Goal: Transaction & Acquisition: Purchase product/service

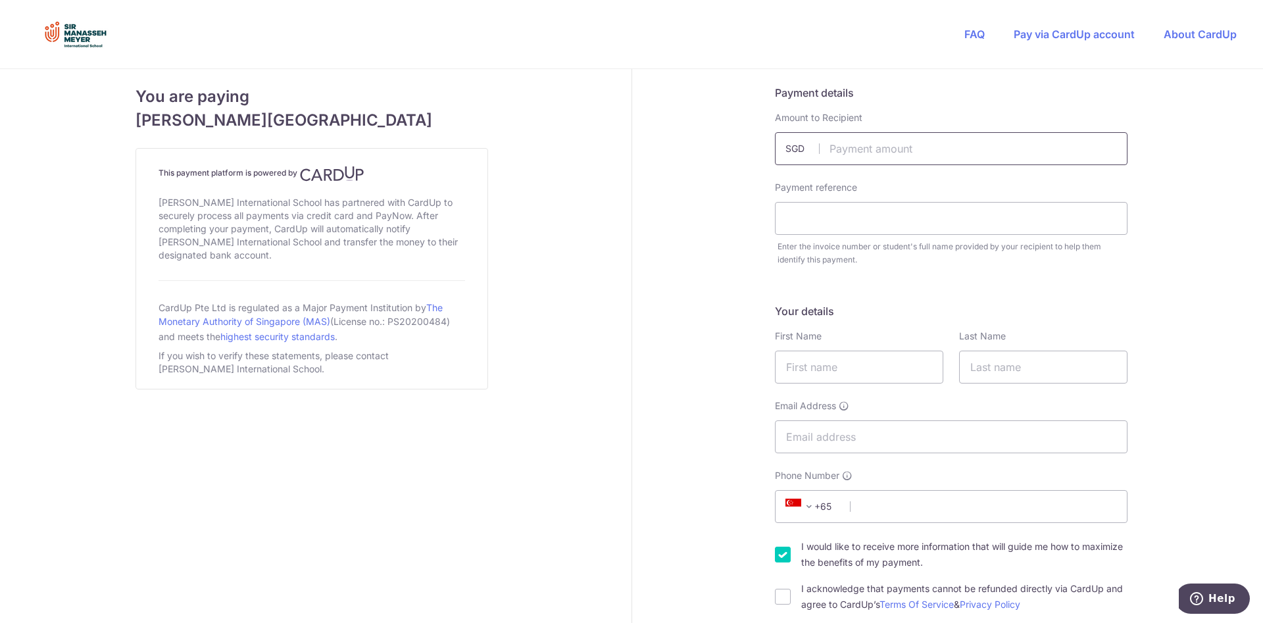
click at [859, 147] on input "text" at bounding box center [951, 148] width 352 height 33
type input "500.00"
click at [837, 226] on input "text" at bounding box center [951, 218] width 352 height 33
click at [825, 218] on input "text" at bounding box center [951, 218] width 352 height 33
paste input "Brazilian Jiu Jitsu"
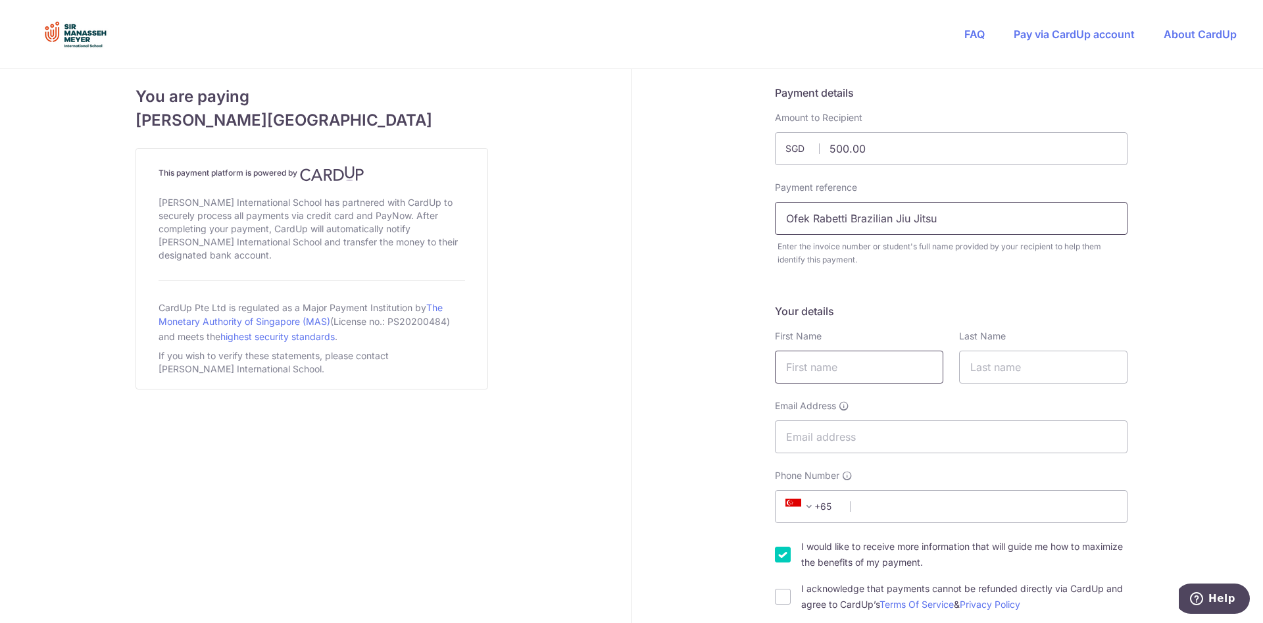
type input "Ofek Rabetti Brazilian Jiu Jitsu"
click at [831, 372] on input "text" at bounding box center [859, 366] width 168 height 33
type input "Tali"
type input "Rabetti"
click at [853, 221] on input "Ofek Rabetti Brazilian Jiu Jitsu" at bounding box center [951, 218] width 352 height 33
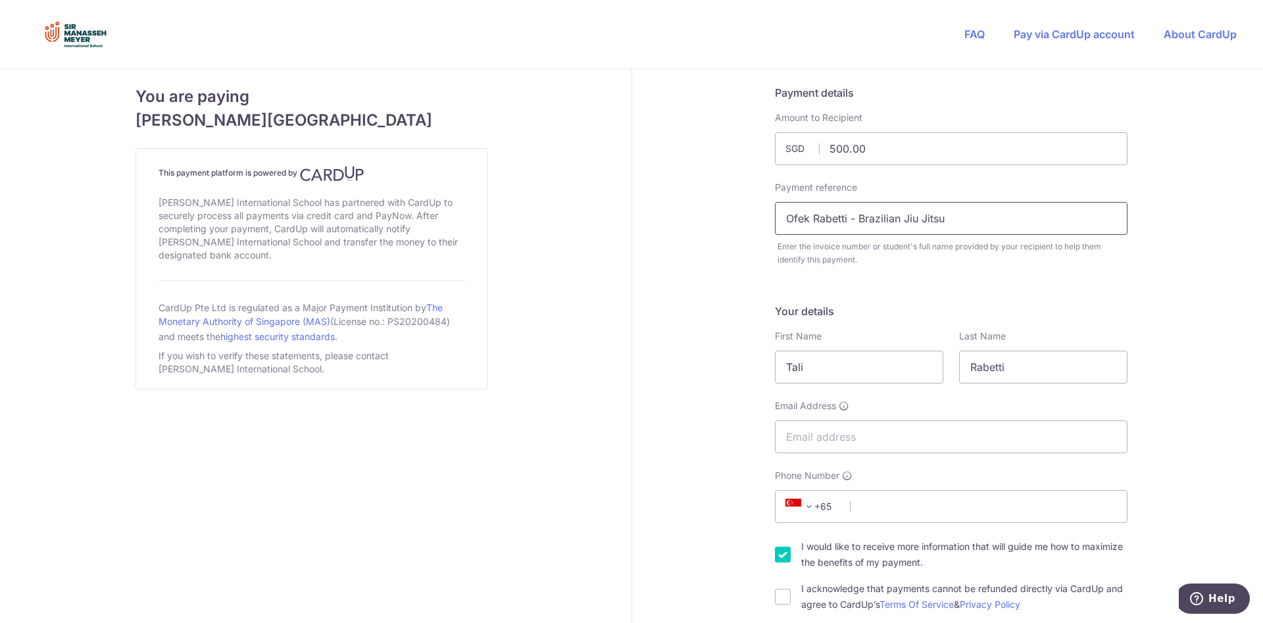
scroll to position [67, 0]
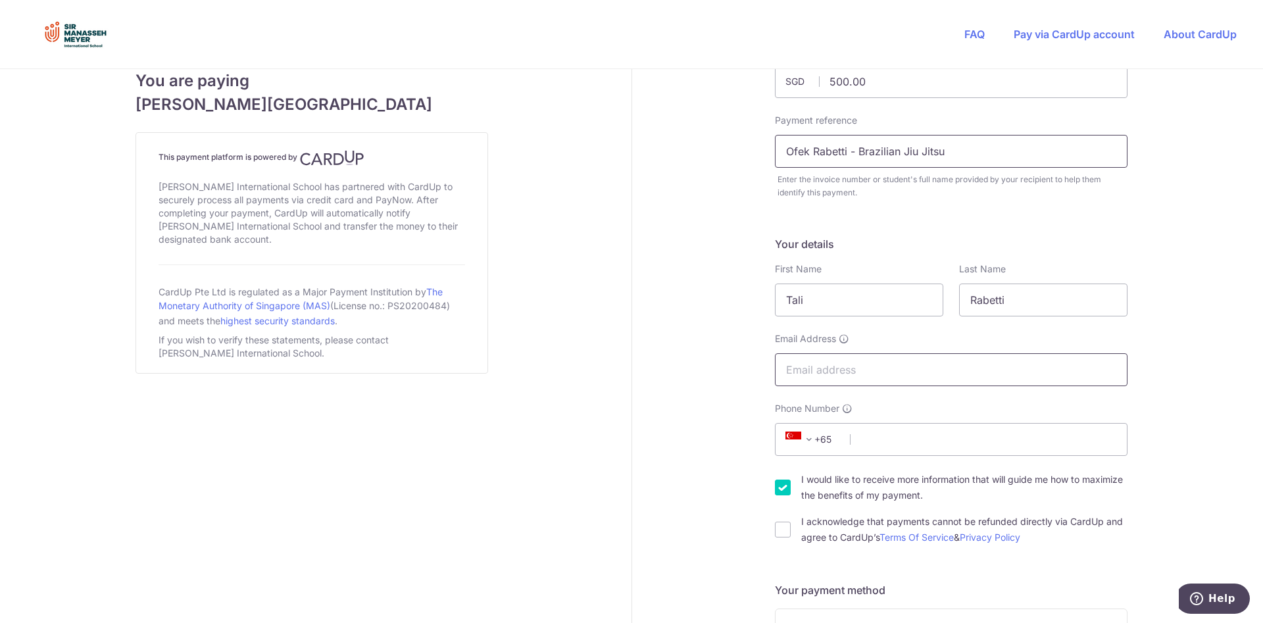
type input "Ofek Rabetti - Brazilian Jiu Jitsu"
click at [823, 372] on input "Email Address" at bounding box center [951, 369] width 352 height 33
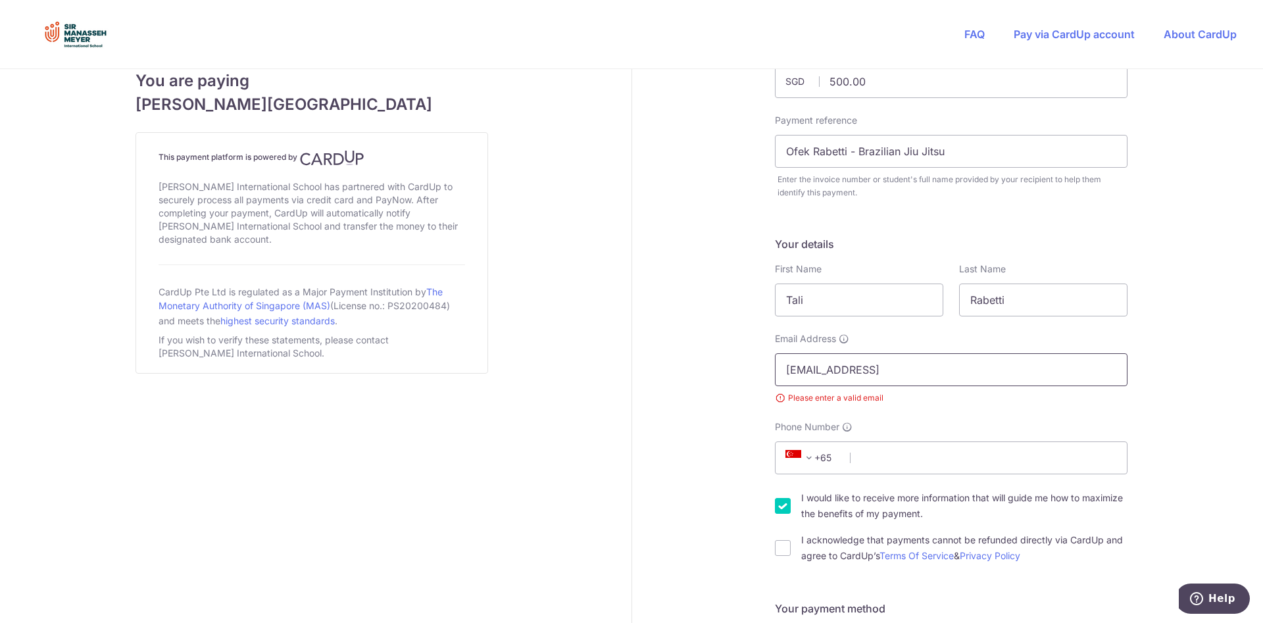
drag, startPoint x: 900, startPoint y: 371, endPoint x: 969, endPoint y: 369, distance: 69.1
click at [969, 369] on input "talistern21@gmail.com85869172" at bounding box center [951, 369] width 352 height 33
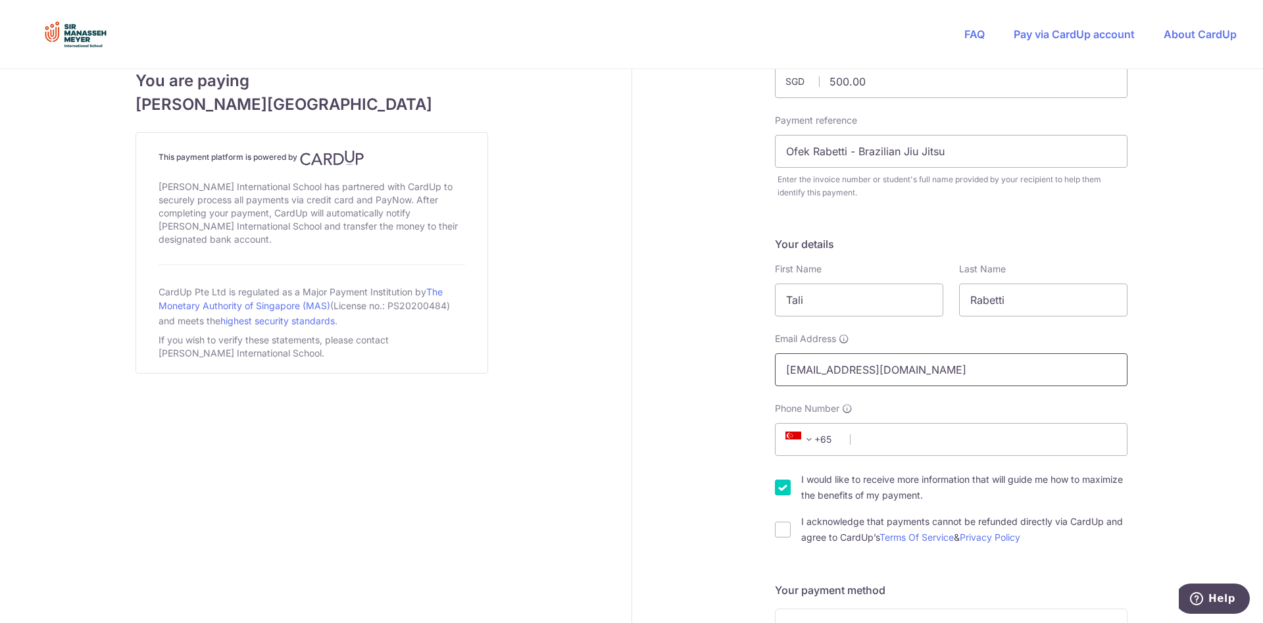
paste input "85869172"
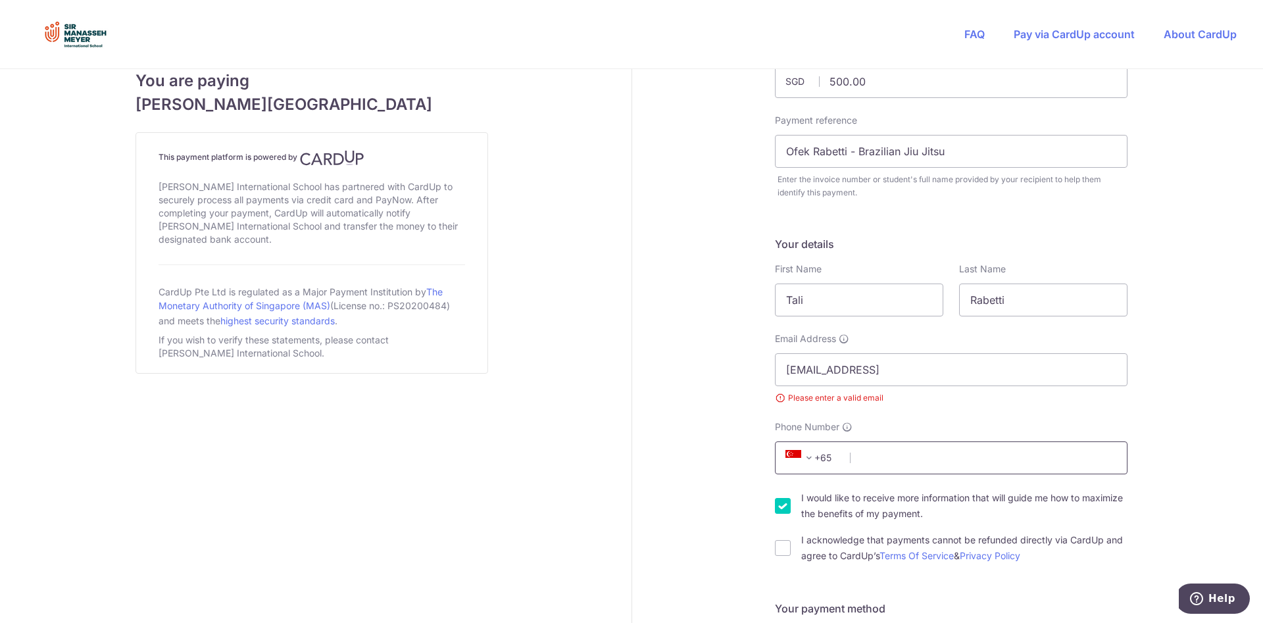
click at [859, 462] on input "Phone Number" at bounding box center [951, 457] width 352 height 33
drag, startPoint x: 898, startPoint y: 372, endPoint x: 968, endPoint y: 368, distance: 69.8
click at [968, 368] on input "talistern21@gmail.com85869172" at bounding box center [951, 369] width 352 height 33
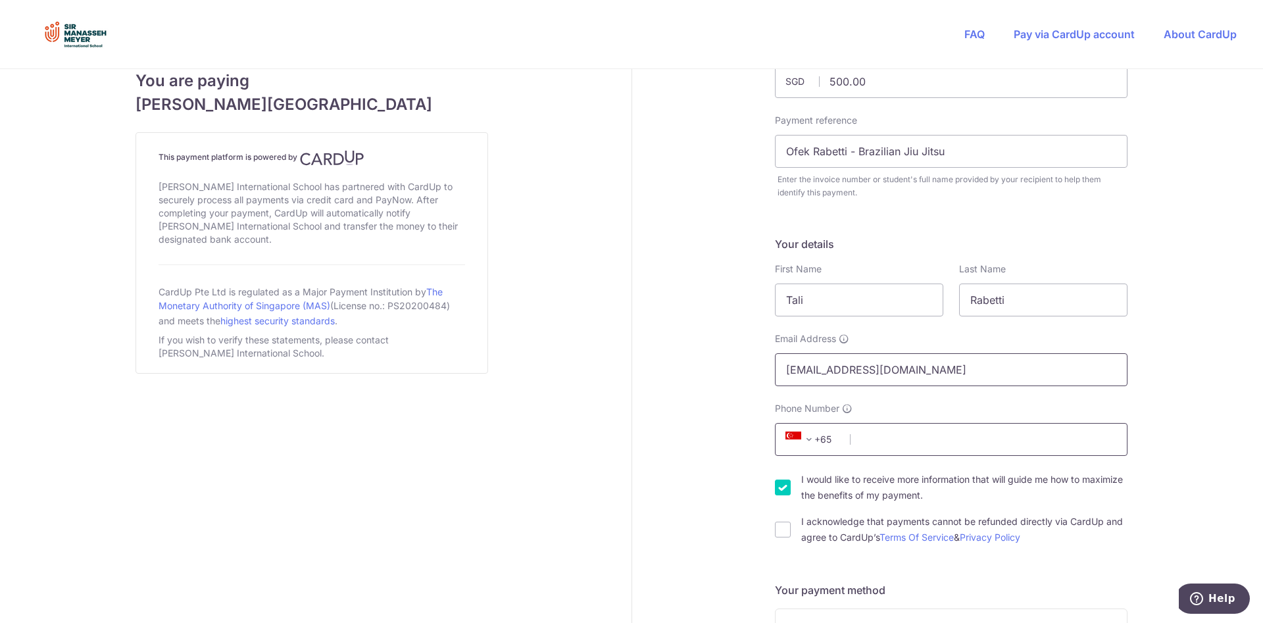
type input "[EMAIL_ADDRESS][DOMAIN_NAME]"
click at [859, 440] on input "Phone Number" at bounding box center [951, 439] width 352 height 33
paste input "85869172"
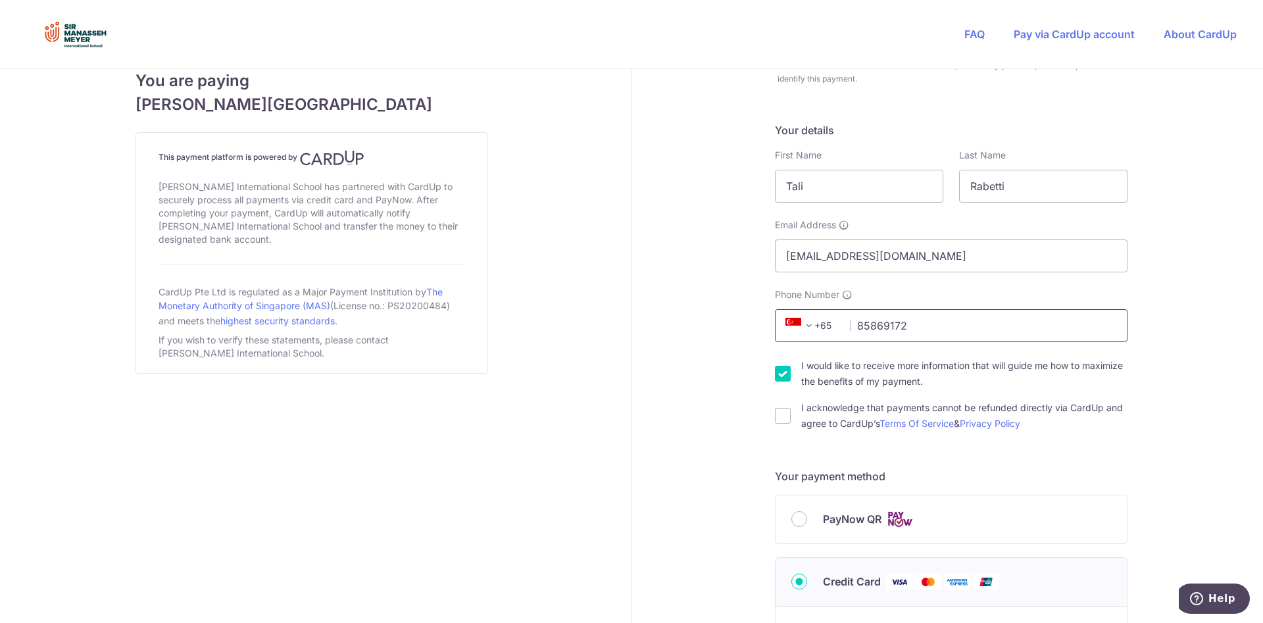
scroll to position [201, 0]
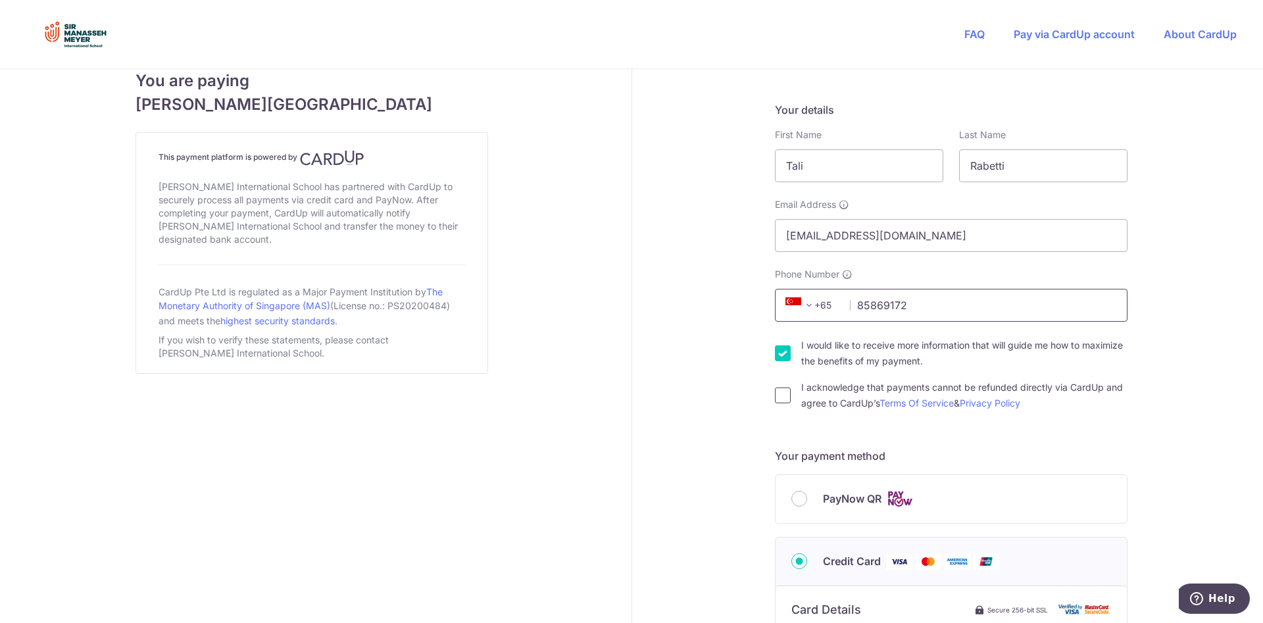
type input "85869172"
click at [784, 394] on input "I acknowledge that payments cannot be refunded directly via CardUp and agree to…" at bounding box center [783, 395] width 16 height 16
checkbox input "true"
click at [797, 495] on input "PayNow QR" at bounding box center [799, 499] width 16 height 16
radio input "true"
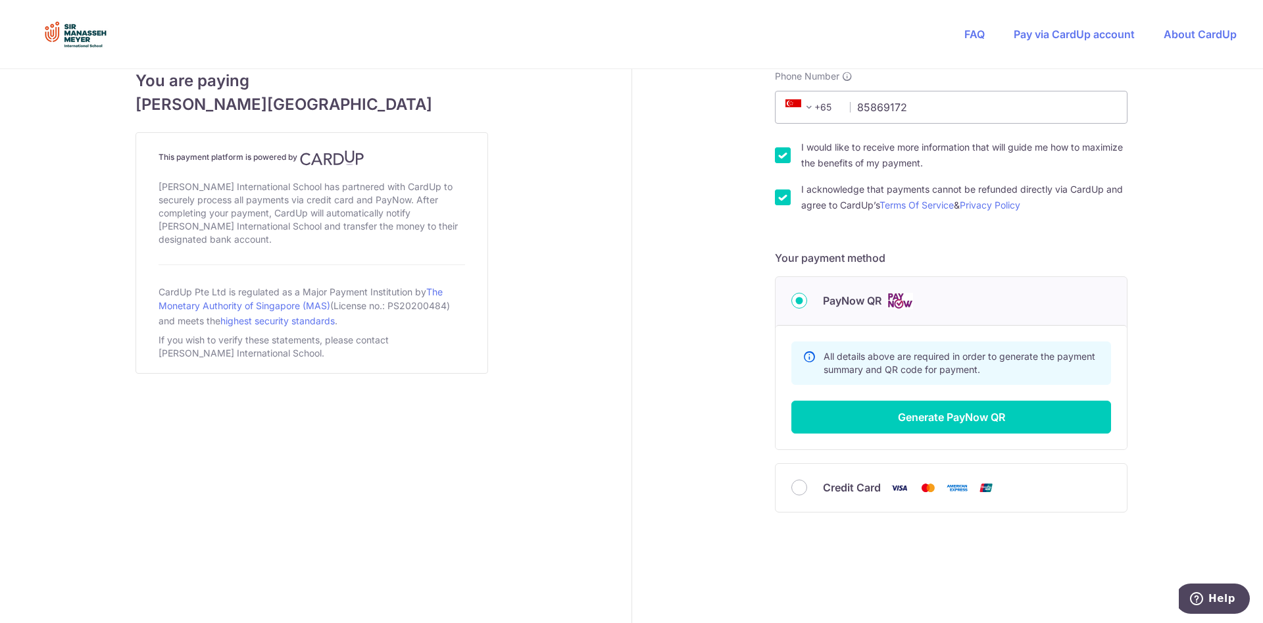
scroll to position [400, 0]
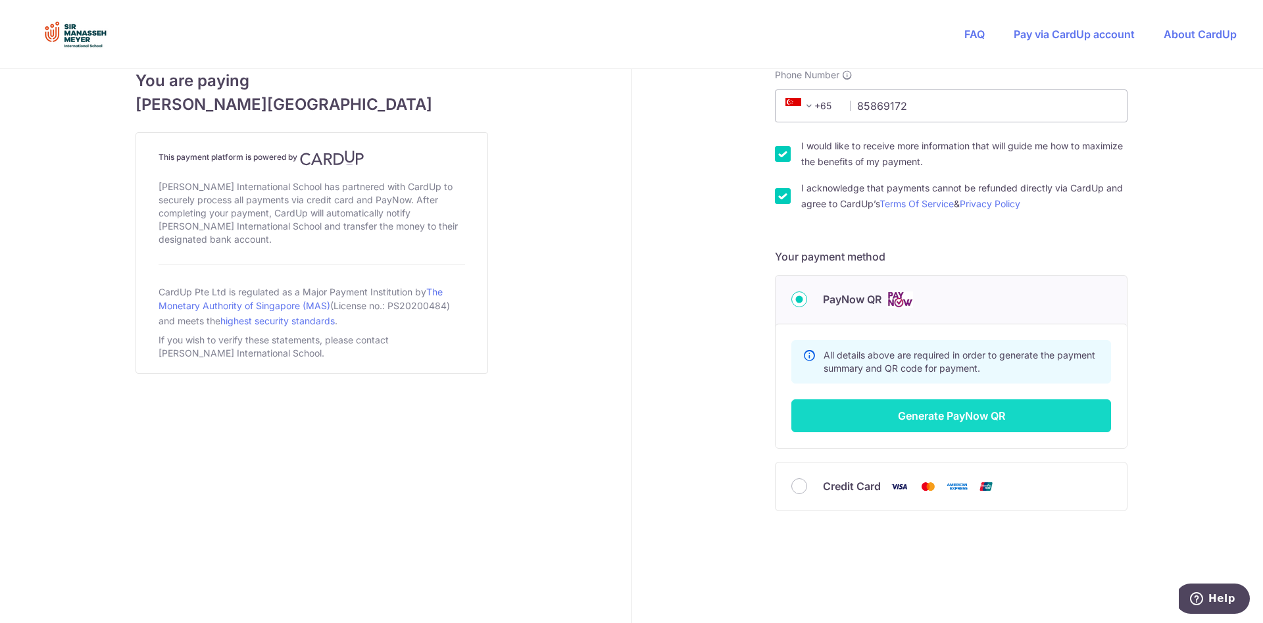
click at [925, 418] on button "Generate PayNow QR" at bounding box center [951, 415] width 320 height 33
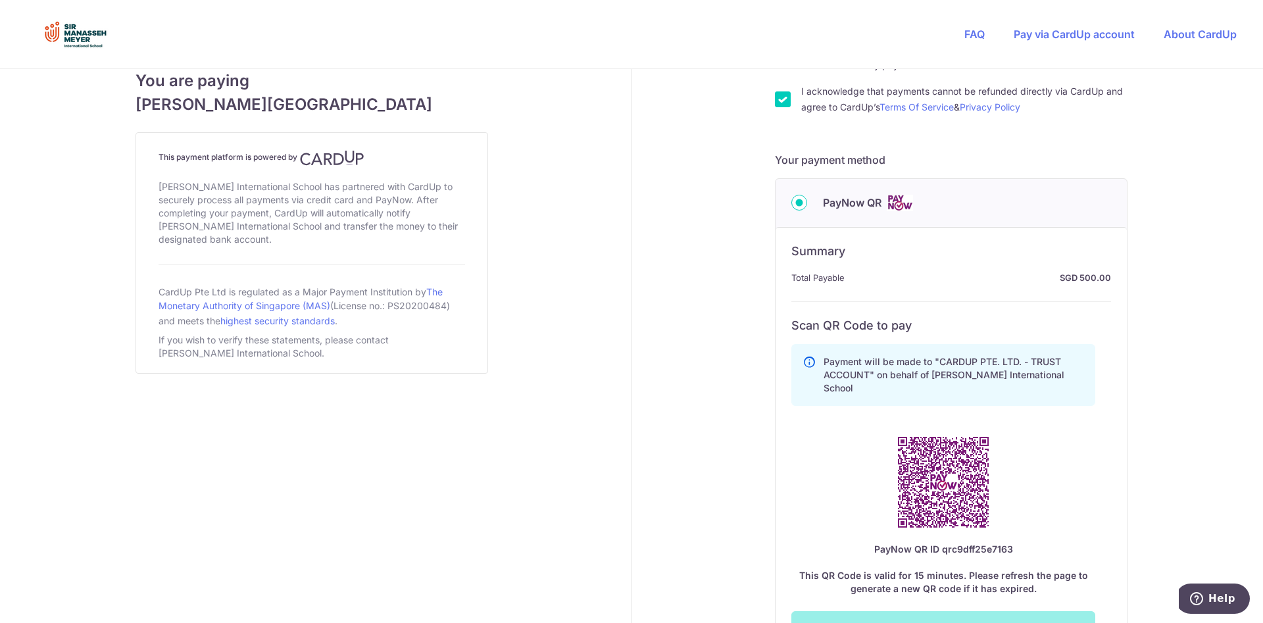
scroll to position [535, 0]
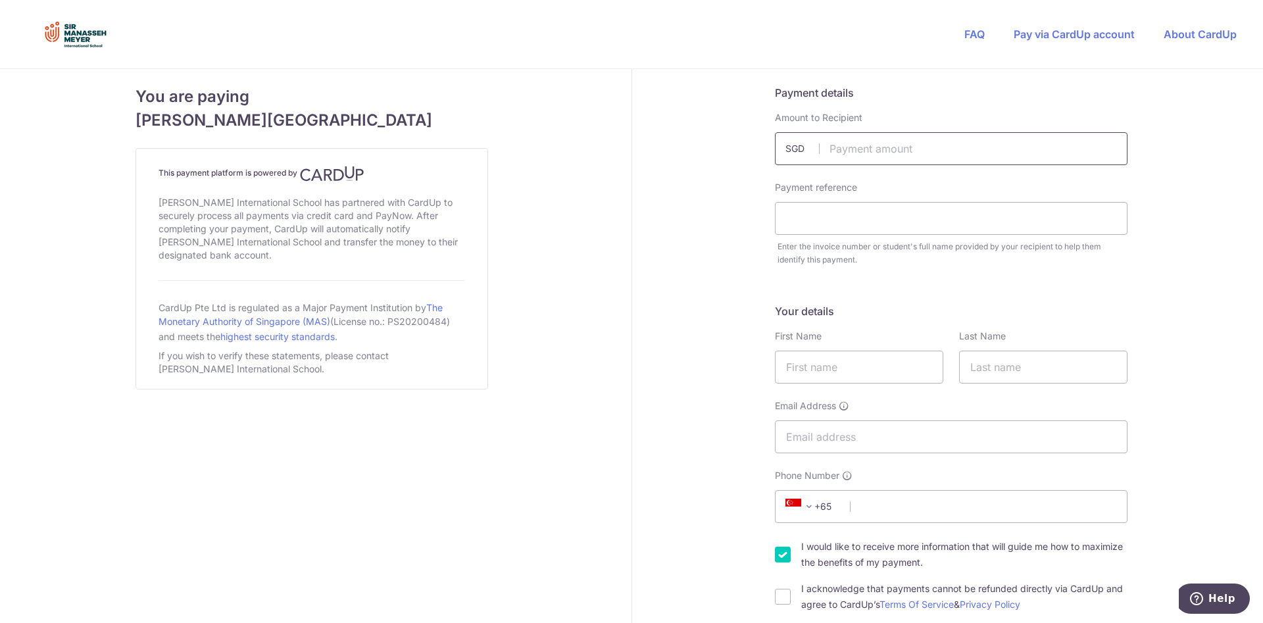
click at [865, 143] on input "text" at bounding box center [951, 148] width 352 height 33
type input "400.00"
type input "[MEDICAL_DATA][PERSON_NAME] - Drama"
click at [853, 368] on input "text" at bounding box center [859, 366] width 168 height 33
type input "Tali"
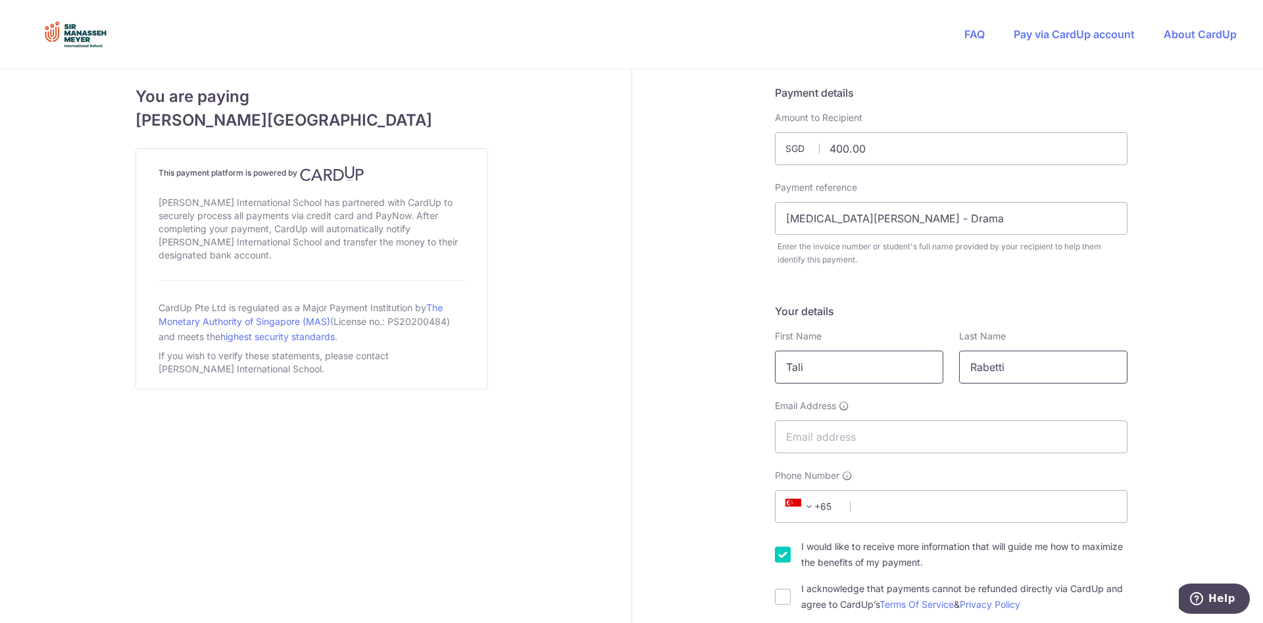
type input "Rabetti"
type input "[EMAIL_ADDRESS][DOMAIN_NAME]"
click at [874, 505] on input "Phone Number" at bounding box center [951, 506] width 352 height 33
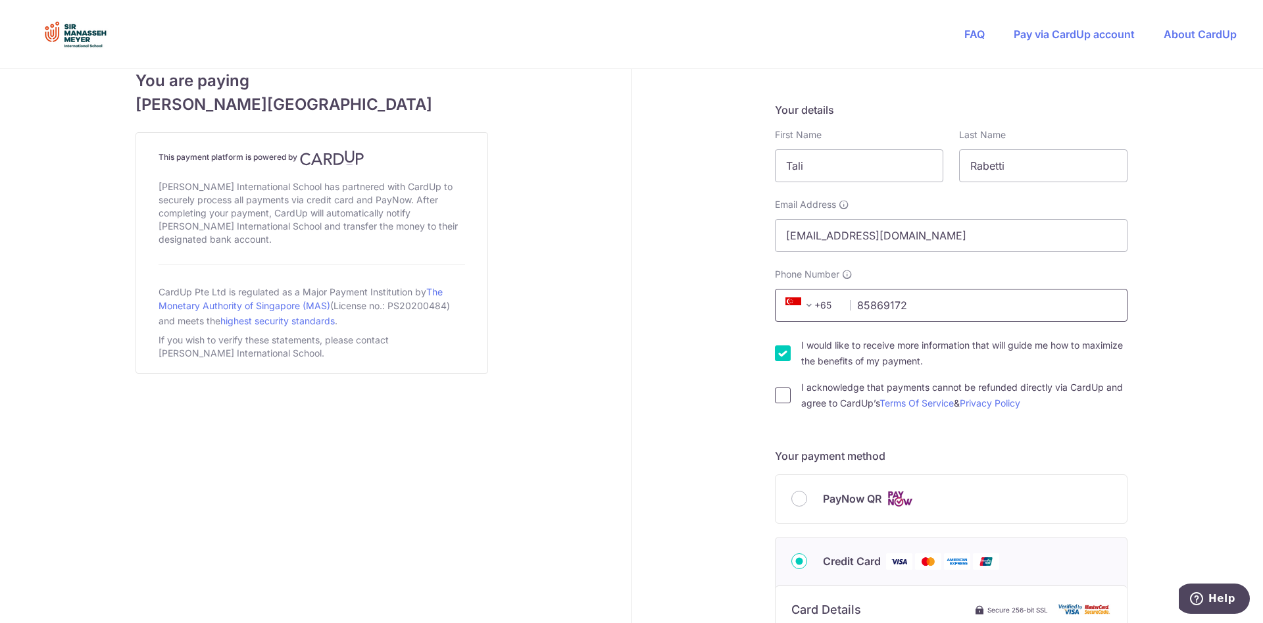
type input "85869172"
click at [784, 397] on input "I acknowledge that payments cannot be refunded directly via CardUp and agree to…" at bounding box center [783, 395] width 16 height 16
checkbox input "true"
click at [801, 496] on input "PayNow QR" at bounding box center [799, 499] width 16 height 16
radio input "true"
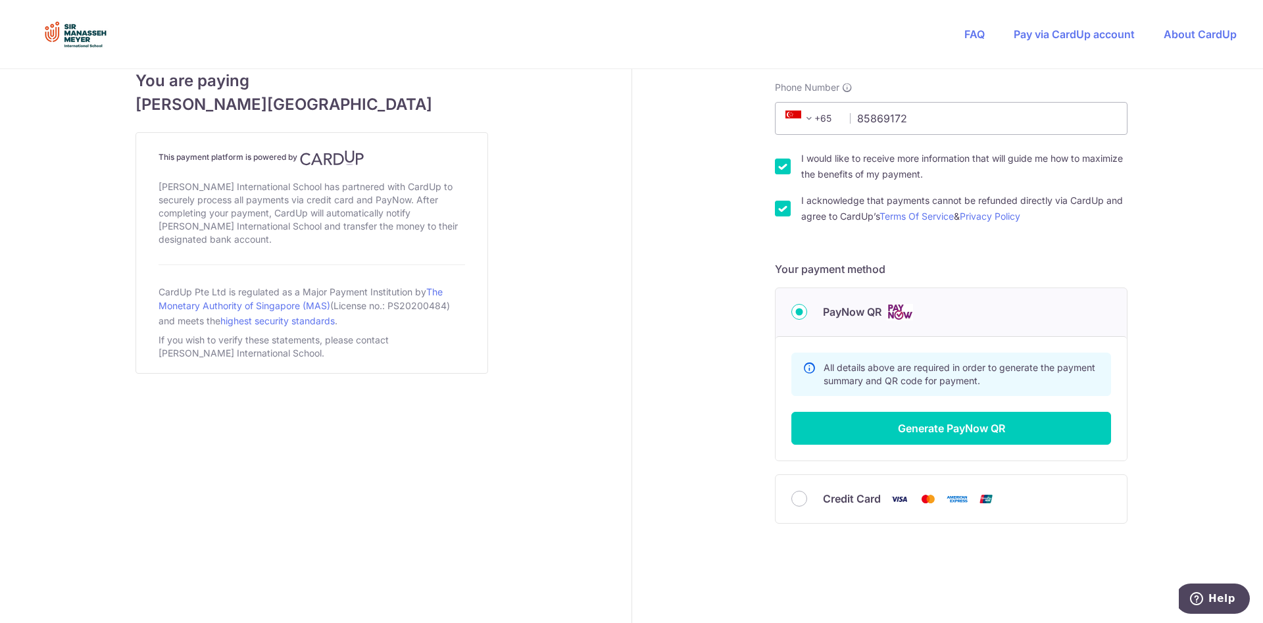
scroll to position [400, 0]
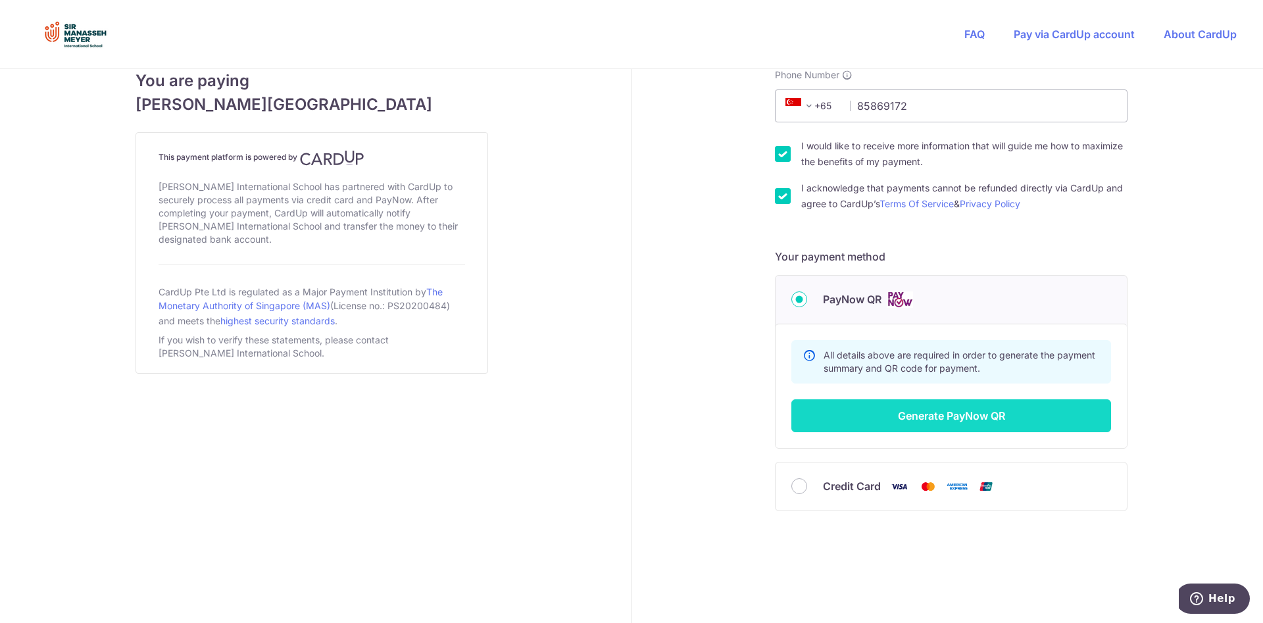
click at [946, 416] on button "Generate PayNow QR" at bounding box center [951, 415] width 320 height 33
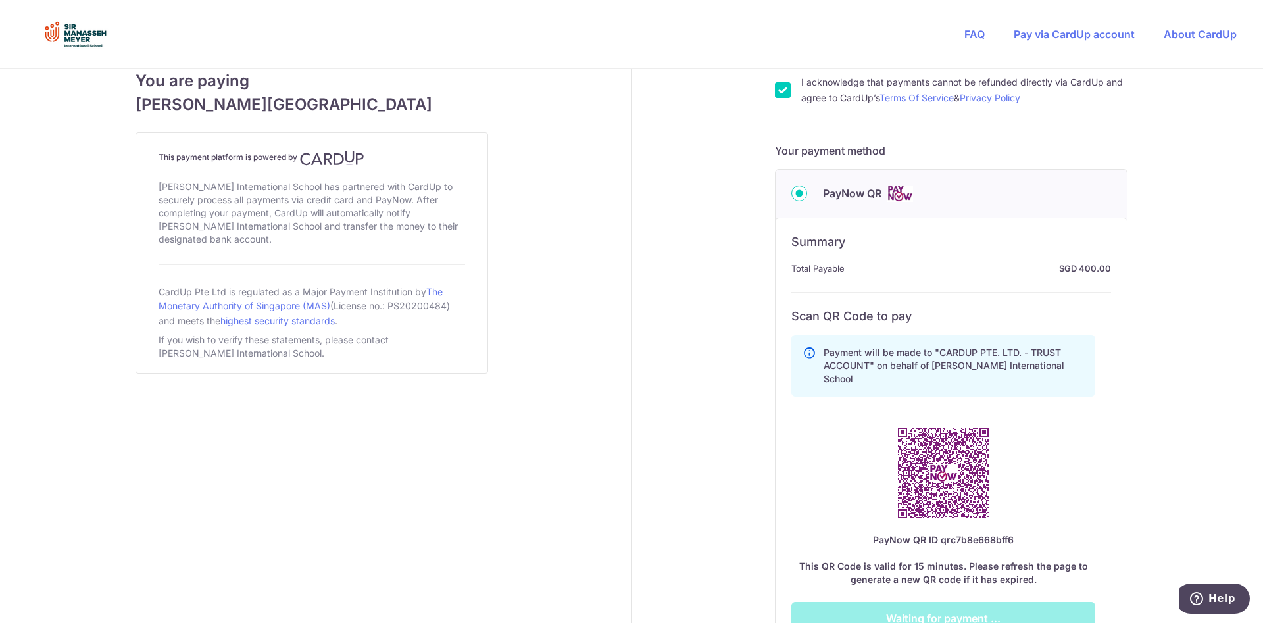
scroll to position [535, 0]
